Goal: Task Accomplishment & Management: Use online tool/utility

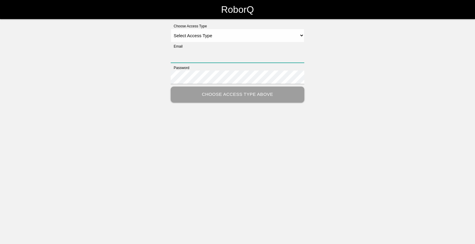
type input "[EMAIL_ADDRESS][DOMAIN_NAME]"
click at [303, 34] on select "Select Access Type Admin Customer Supervisor Worker" at bounding box center [238, 35] width 134 height 13
select select "Worker"
click at [171, 29] on select "Select Access Type Admin Customer Supervisor Worker" at bounding box center [238, 35] width 134 height 13
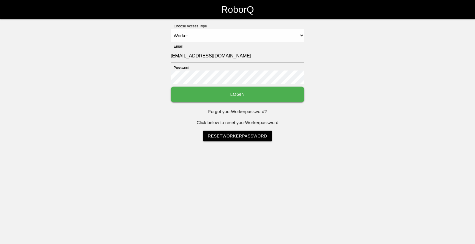
click at [255, 91] on button "Login" at bounding box center [238, 94] width 134 height 16
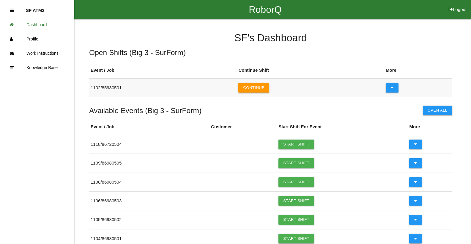
click at [256, 86] on button "Continue" at bounding box center [253, 88] width 31 height 10
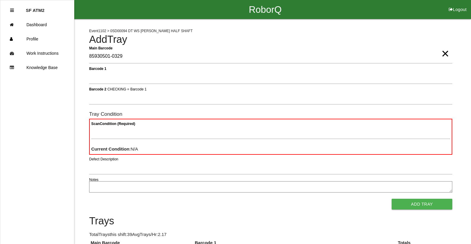
type Barcode "85930501-0329"
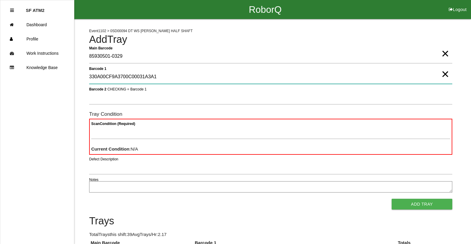
type 1 "330A00CF9A3700C00031A3A1"
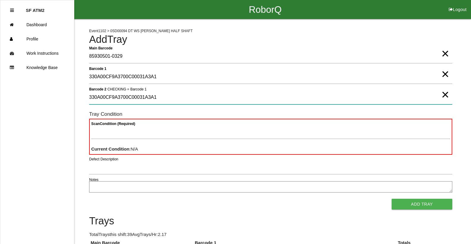
type 2 "330A00CF9A3700C00031A3A1"
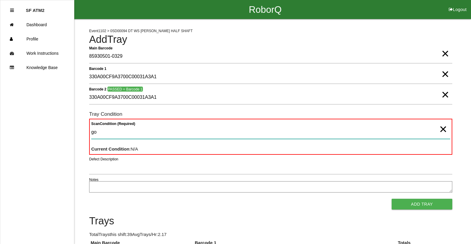
type Condition "goo"
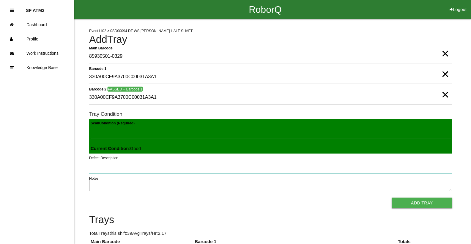
click button "Add Tray" at bounding box center [421, 202] width 61 height 11
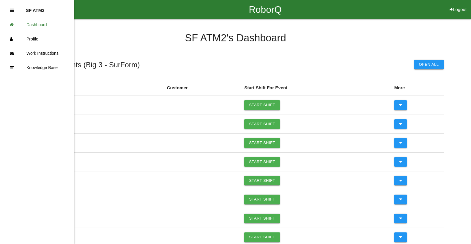
click at [14, 11] on icon at bounding box center [12, 10] width 4 height 4
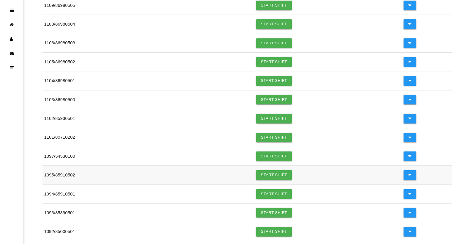
scroll to position [119, 0]
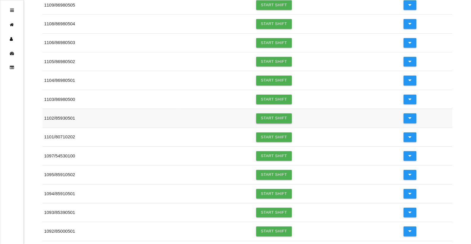
click at [268, 121] on link "Start Shift" at bounding box center [274, 118] width 36 height 10
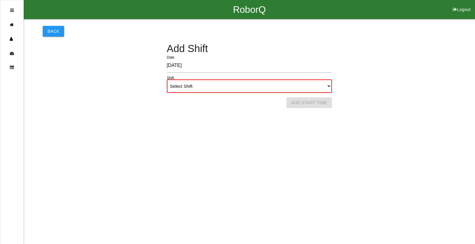
click at [248, 89] on select "Select Shift 1st Shift 2nd Shift 3rd Shift 4th Shift" at bounding box center [249, 85] width 165 height 13
select select "1"
click at [167, 79] on select "Select Shift 1st Shift 2nd Shift 3rd Shift 4th Shift" at bounding box center [249, 85] width 165 height 13
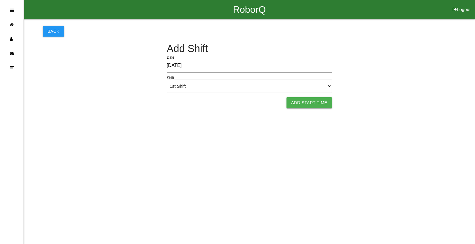
click at [320, 98] on button "Add Start Time" at bounding box center [310, 102] width 46 height 11
select select "6"
select select "16"
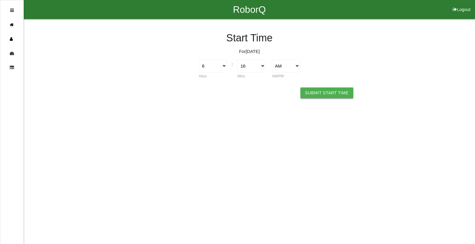
click at [322, 91] on button "Submit Start Time" at bounding box center [327, 92] width 53 height 11
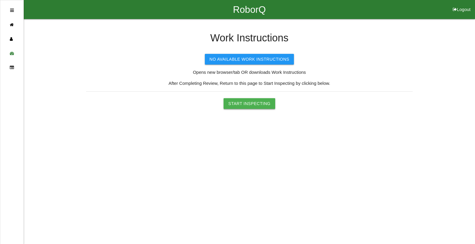
click at [240, 103] on button "Start Inspecting" at bounding box center [250, 103] width 52 height 11
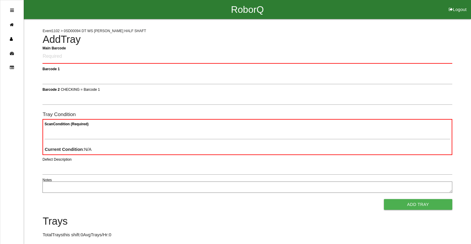
click at [10, 14] on div at bounding box center [12, 10] width 4 height 14
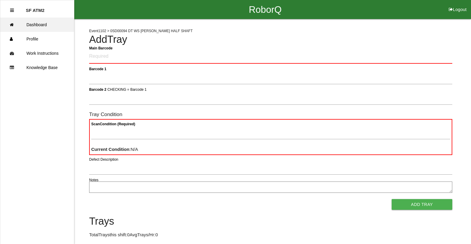
click at [36, 22] on link "Dashboard" at bounding box center [37, 25] width 74 height 14
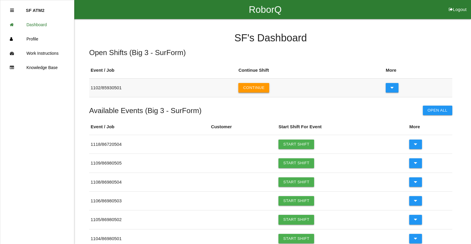
click at [256, 88] on button "Continue" at bounding box center [253, 88] width 31 height 10
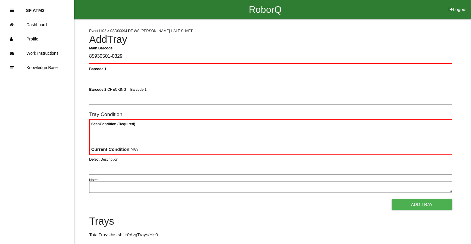
type Barcode "85930501-0329"
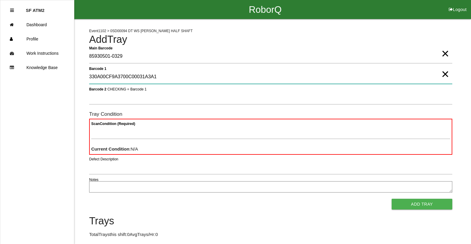
type 1 "330A00CF9A3700C00031A3A1"
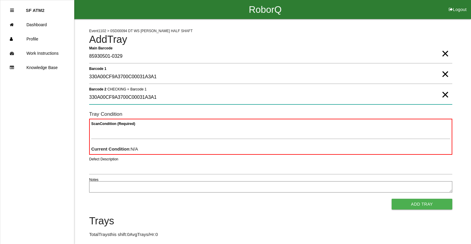
type 2 "330A00CF9A3700C00031A3A1"
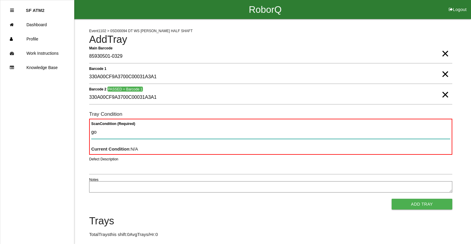
type Condition "goo"
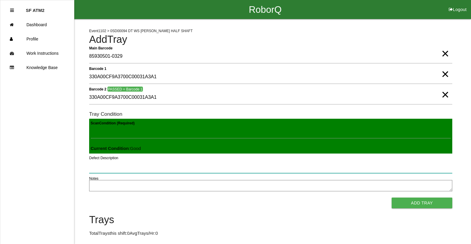
click at [391, 197] on button "Add Tray" at bounding box center [421, 202] width 61 height 11
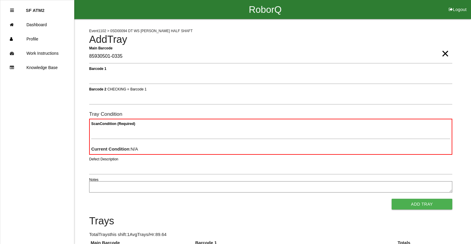
type Barcode "85930501-0335"
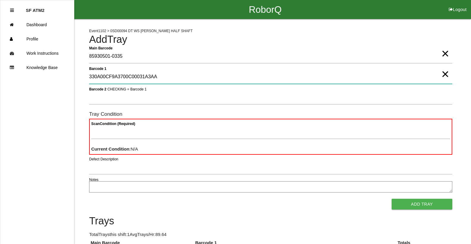
type 1 "330A00CF9A3700C00031A3AA"
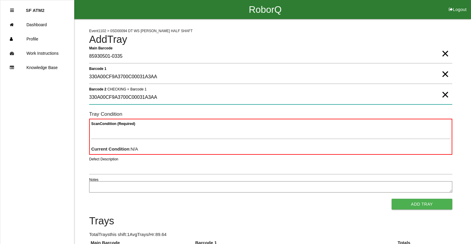
type 2 "330A00CF9A3700C00031A3AA"
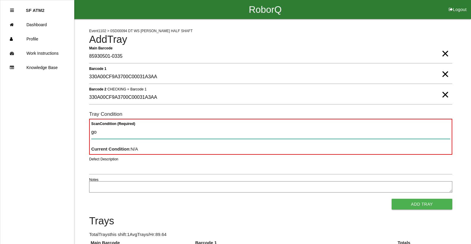
type Condition "goo"
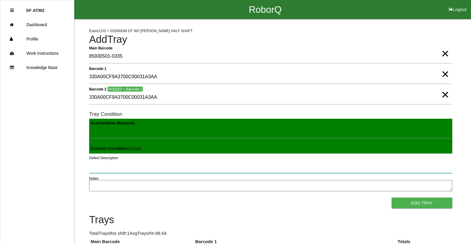
click at [391, 197] on button "Add Tray" at bounding box center [421, 202] width 61 height 11
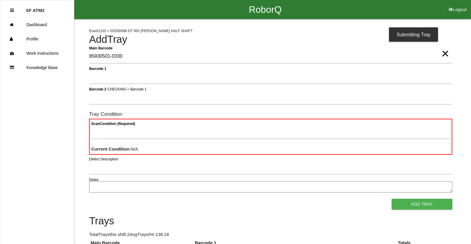
type Barcode "85930501-0330"
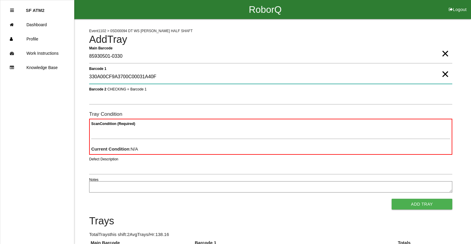
type 1 "330A00CF9A3700C00031A40F"
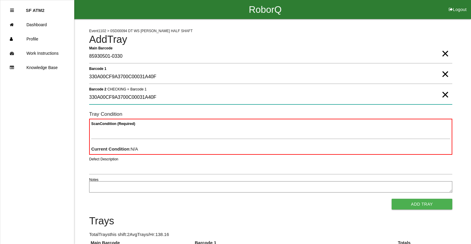
type 2 "330A00CF9A3700C00031A40F"
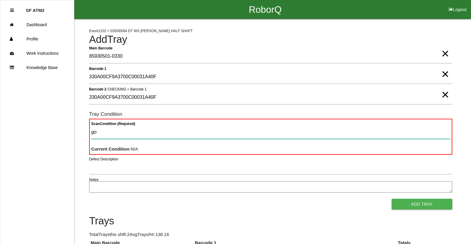
type Condition "goo"
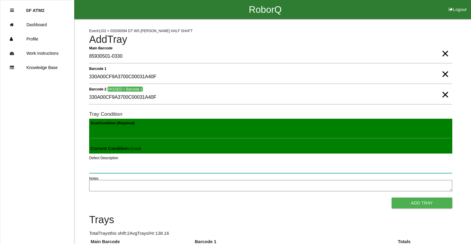
click at [391, 197] on button "Add Tray" at bounding box center [421, 202] width 61 height 11
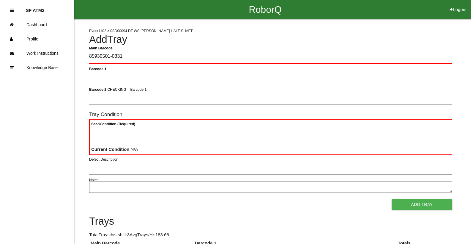
type Barcode "85930501-0331"
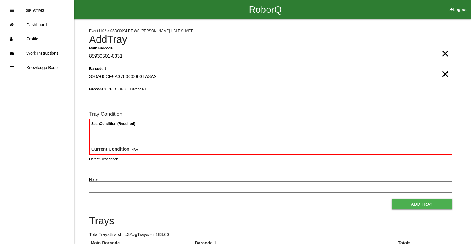
type 1 "330A00CF9A3700C00031A3A2"
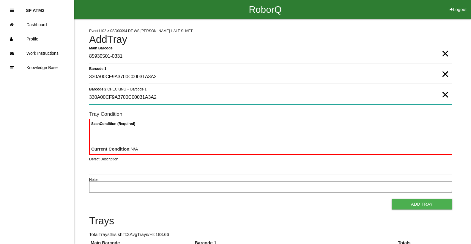
type 2 "330A00CF9A3700C00031A3A2"
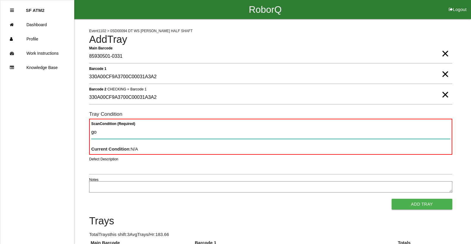
type Condition "goo"
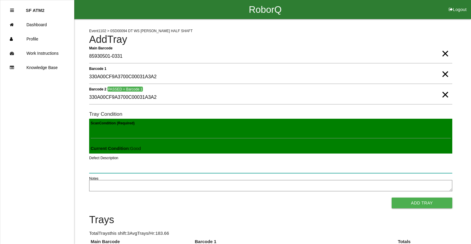
click at [391, 197] on button "Add Tray" at bounding box center [421, 202] width 61 height 11
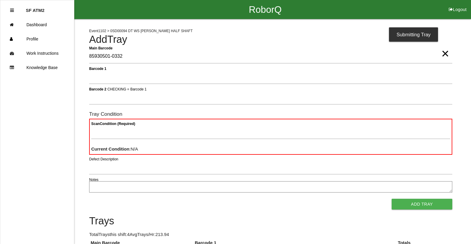
type Barcode "85930501-0332"
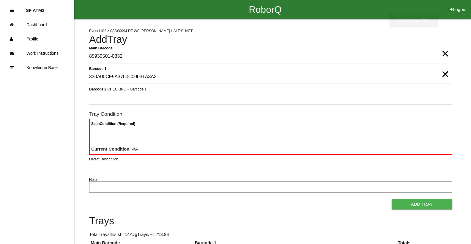
type 1 "330A00CF9A3700C00031A3A3"
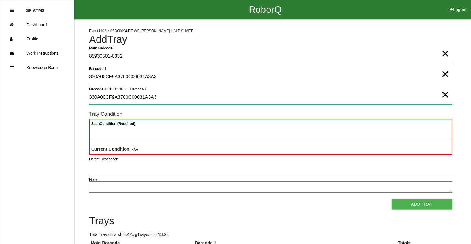
type 2 "330A00CF9A3700C00031A3A3"
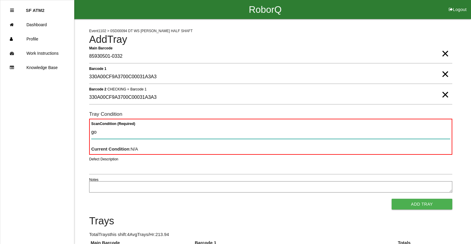
type Condition "goo"
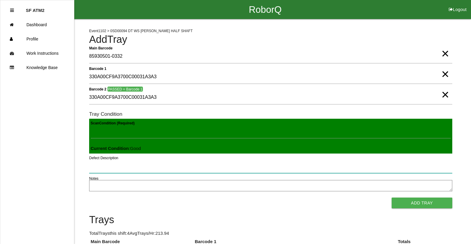
click at [391, 197] on button "Add Tray" at bounding box center [421, 202] width 61 height 11
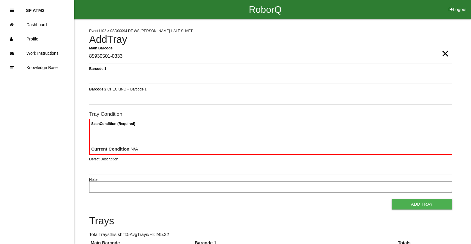
type Barcode "85930501-0333"
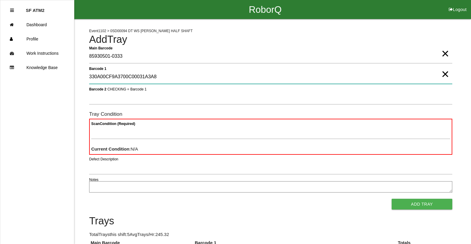
type 1 "330A00CF9A3700C00031A3A8"
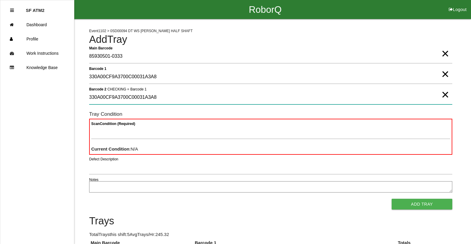
type 2 "330A00CF9A3700C00031A3A8"
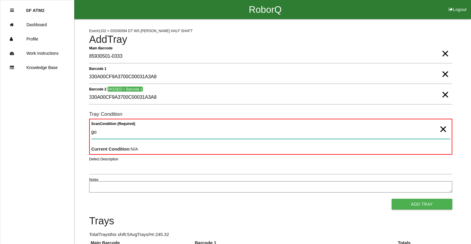
type Condition "goo"
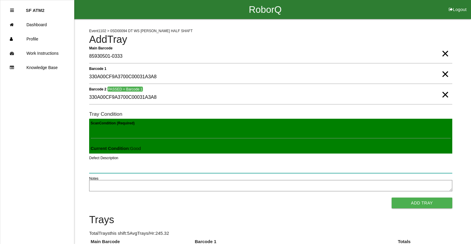
click at [391, 197] on button "Add Tray" at bounding box center [421, 202] width 61 height 11
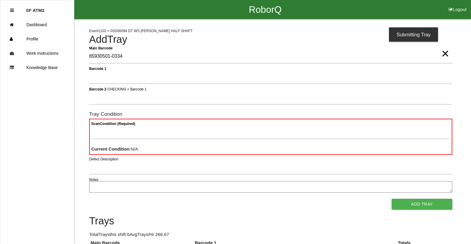
type Barcode "85930501-0334"
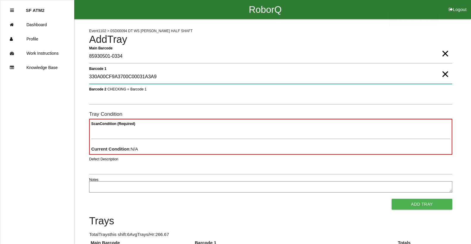
type 1 "330A00CF9A3700C00031A3A9"
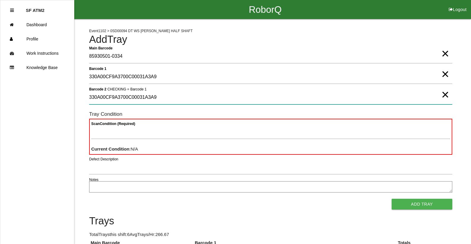
type 2 "330A00CF9A3700C00031A3A9"
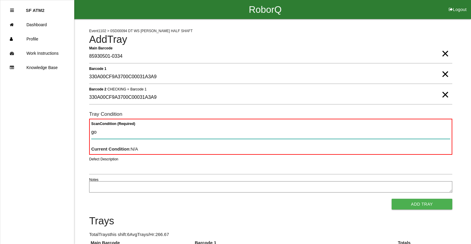
type Condition "goo"
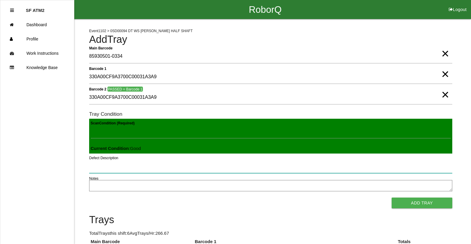
click at [391, 197] on button "Add Tray" at bounding box center [421, 202] width 61 height 11
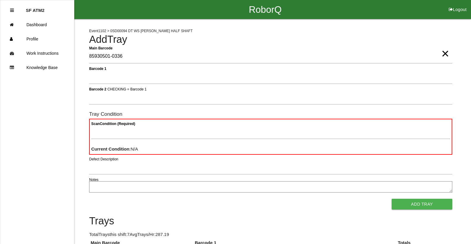
type Barcode "85930501-0336"
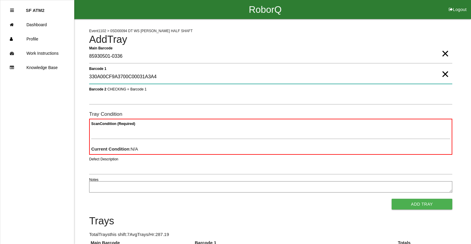
type 1 "330A00CF9A3700C00031A3A4"
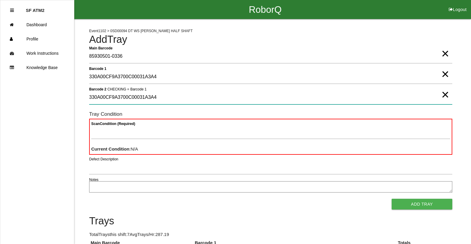
type 2 "330A00CF9A3700C00031A3A4"
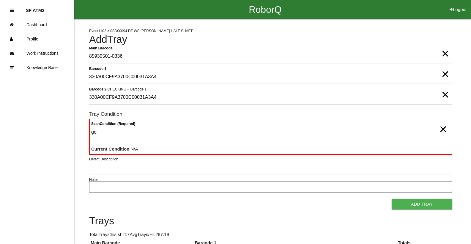
type Condition "goo"
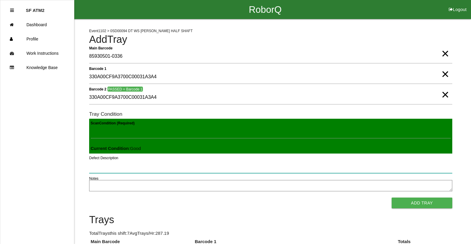
click at [391, 197] on button "Add Tray" at bounding box center [421, 202] width 61 height 11
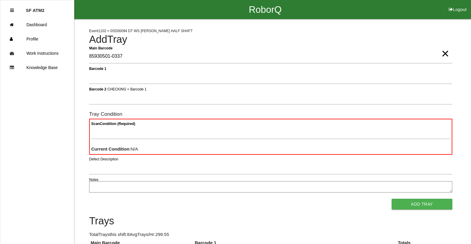
type Barcode "85930501-0337"
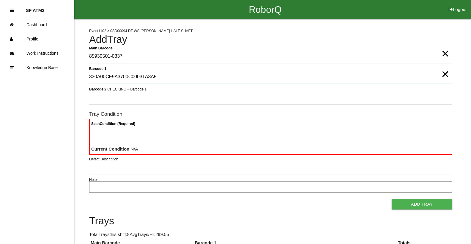
type 1 "330A00CF9A3700C00031A3A5"
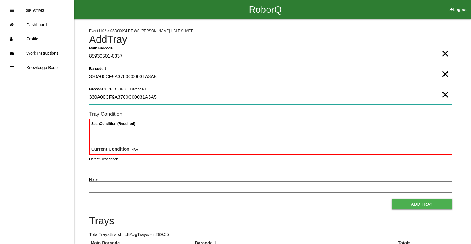
type 2 "330A00CF9A3700C00031A3A5"
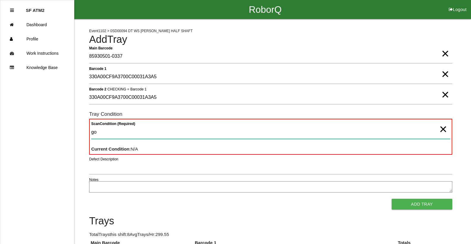
type Condition "goo"
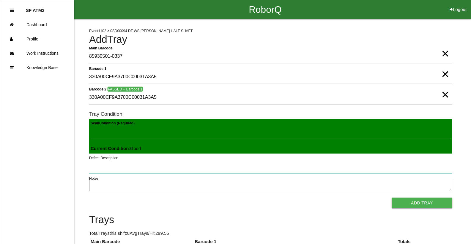
click at [391, 197] on button "Add Tray" at bounding box center [421, 202] width 61 height 11
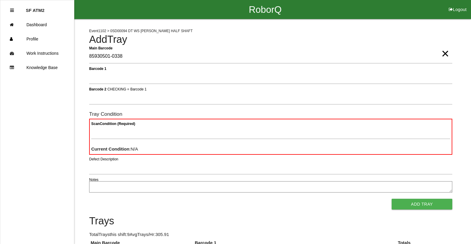
type Barcode "85930501-0338"
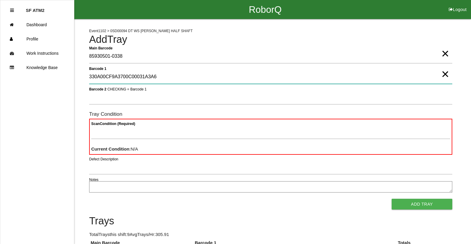
type 1 "330A00CF9A3700C00031A3A6"
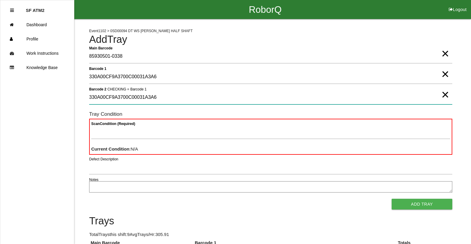
type 2 "330A00CF9A3700C00031A3A6"
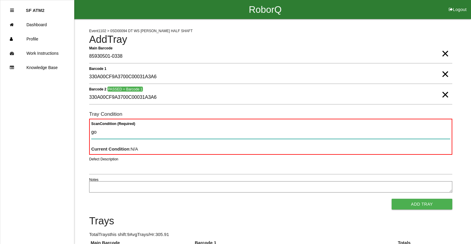
type Condition "goo"
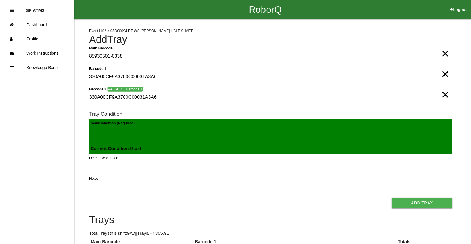
click at [391, 197] on button "Add Tray" at bounding box center [421, 202] width 61 height 11
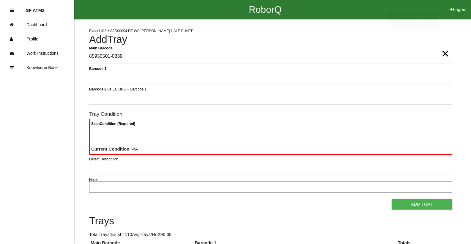
type Barcode "85930501-0339"
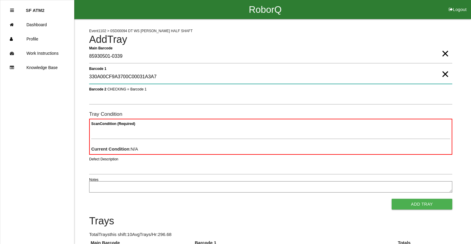
type 1 "330A00CF9A3700C00031A3A7"
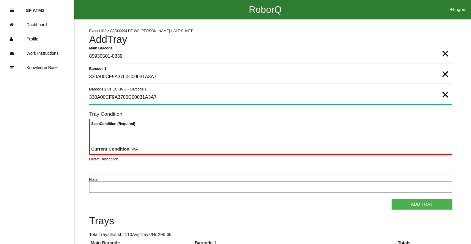
type 2 "330A00CF9A3700C00031A3A7"
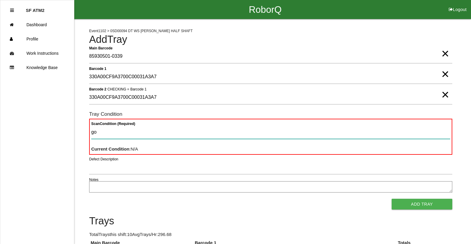
type Condition "goo"
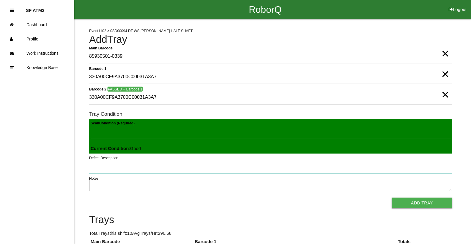
click button "Add Tray" at bounding box center [421, 202] width 61 height 11
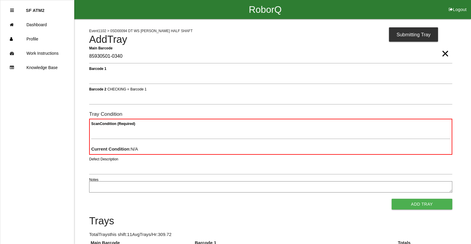
type Barcode "85930501-0340"
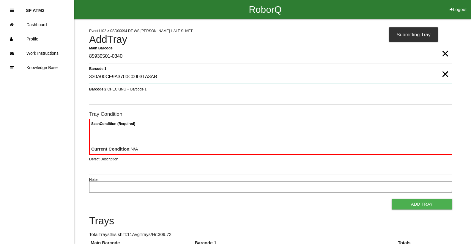
type 1 "330A00CF9A3700C00031A3AB"
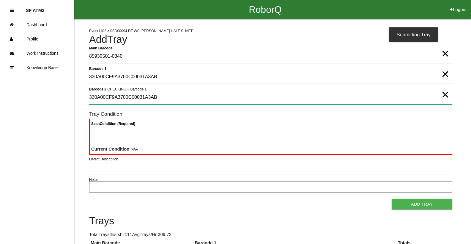
type 2 "330A00CF9A3700C00031A3AB"
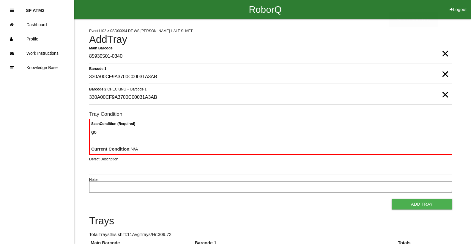
type Condition "goo"
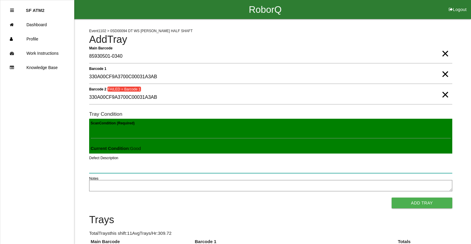
click at [391, 197] on button "Add Tray" at bounding box center [421, 202] width 61 height 11
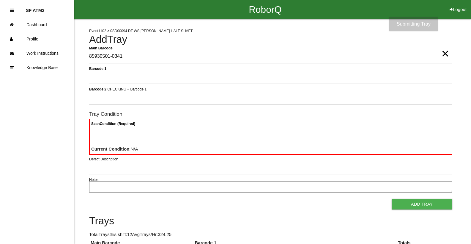
type Barcode "85930501-0341"
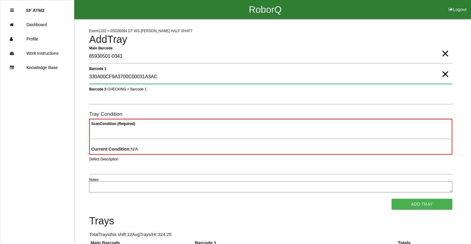
type 1 "330A00CF9A3700C00031A3AC"
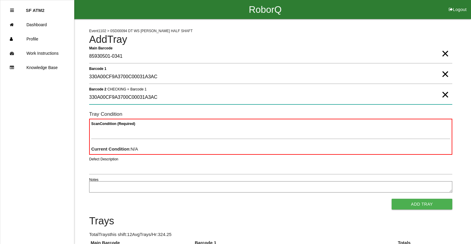
type 2 "330A00CF9A3700C00031A3AC"
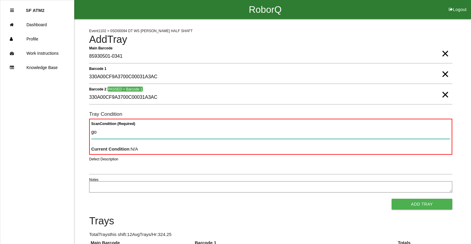
type Condition "goo"
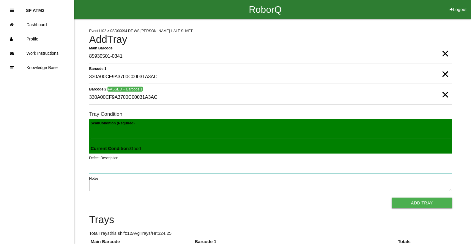
click at [391, 197] on button "Add Tray" at bounding box center [421, 202] width 61 height 11
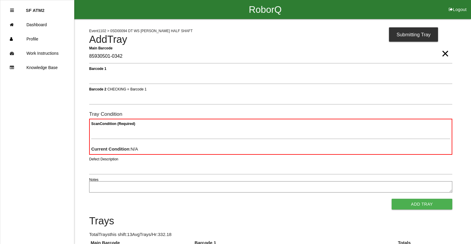
type Barcode "85930501-0342"
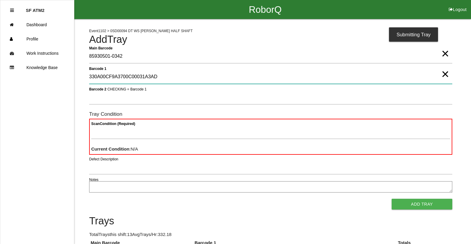
type 1 "330A00CF9A3700C00031A3AD"
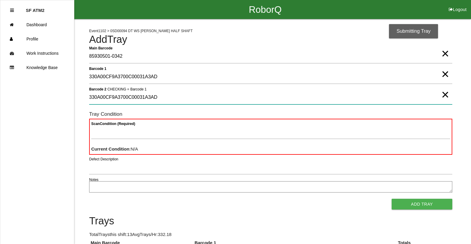
type 2 "330A00CF9A3700C00031A3AD"
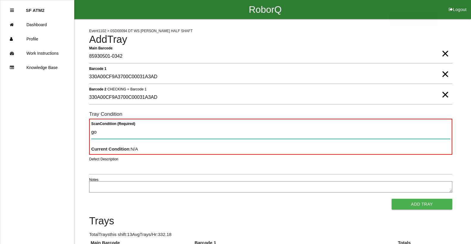
type Condition "goo"
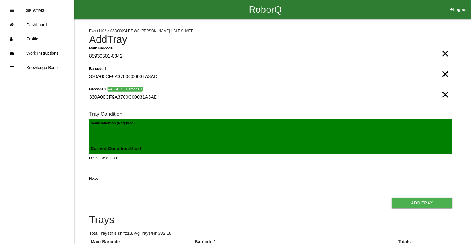
click at [391, 197] on button "Add Tray" at bounding box center [421, 202] width 61 height 11
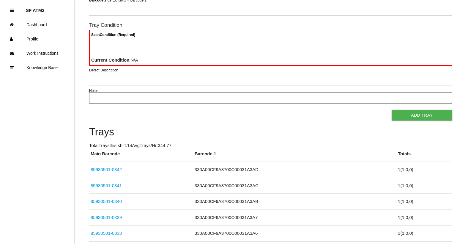
scroll to position [119, 0]
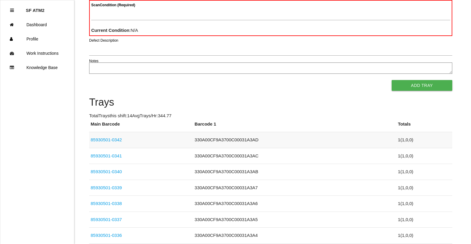
click at [121, 140] on td "85930501-0342" at bounding box center [141, 140] width 104 height 16
click at [117, 140] on link "85930501-0342" at bounding box center [106, 139] width 31 height 5
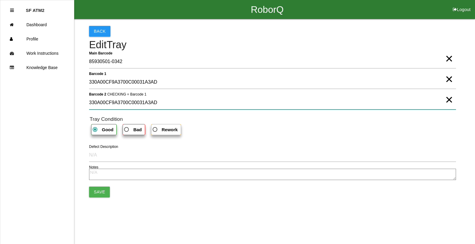
click at [159, 106] on 2 "330A00CF9A3700C00031A3AD" at bounding box center [272, 103] width 367 height 14
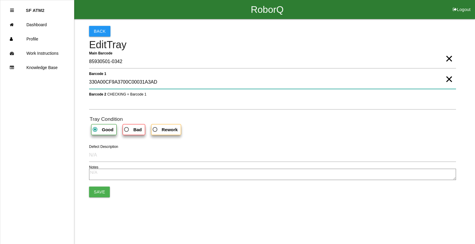
click at [156, 84] on 1 "330A00CF9A3700C00031A3AD" at bounding box center [272, 82] width 367 height 14
type 1 "330A00CF9A3700C00031A3DF"
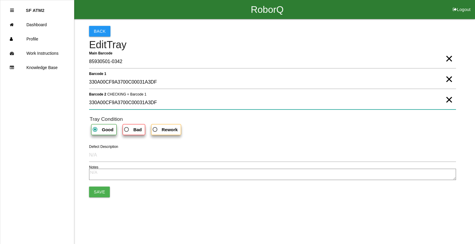
type 2 "330A00CF9A3700C00031A3DF"
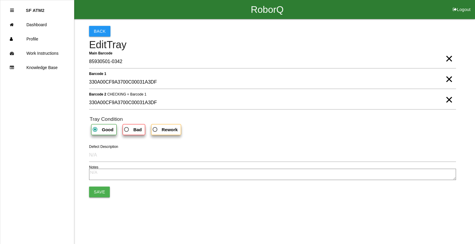
click at [104, 191] on button "Save" at bounding box center [99, 191] width 21 height 11
